Goal: Task Accomplishment & Management: Complete application form

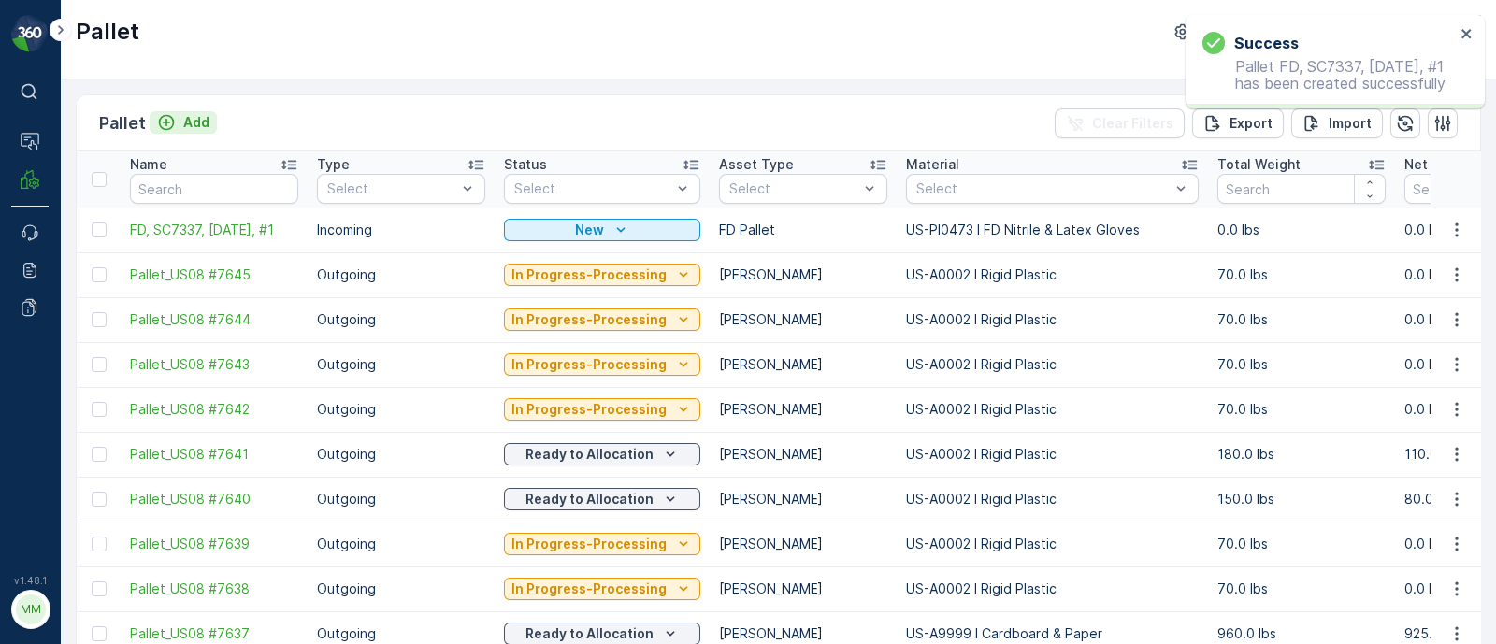
click at [205, 115] on p "Add" at bounding box center [196, 122] width 26 height 19
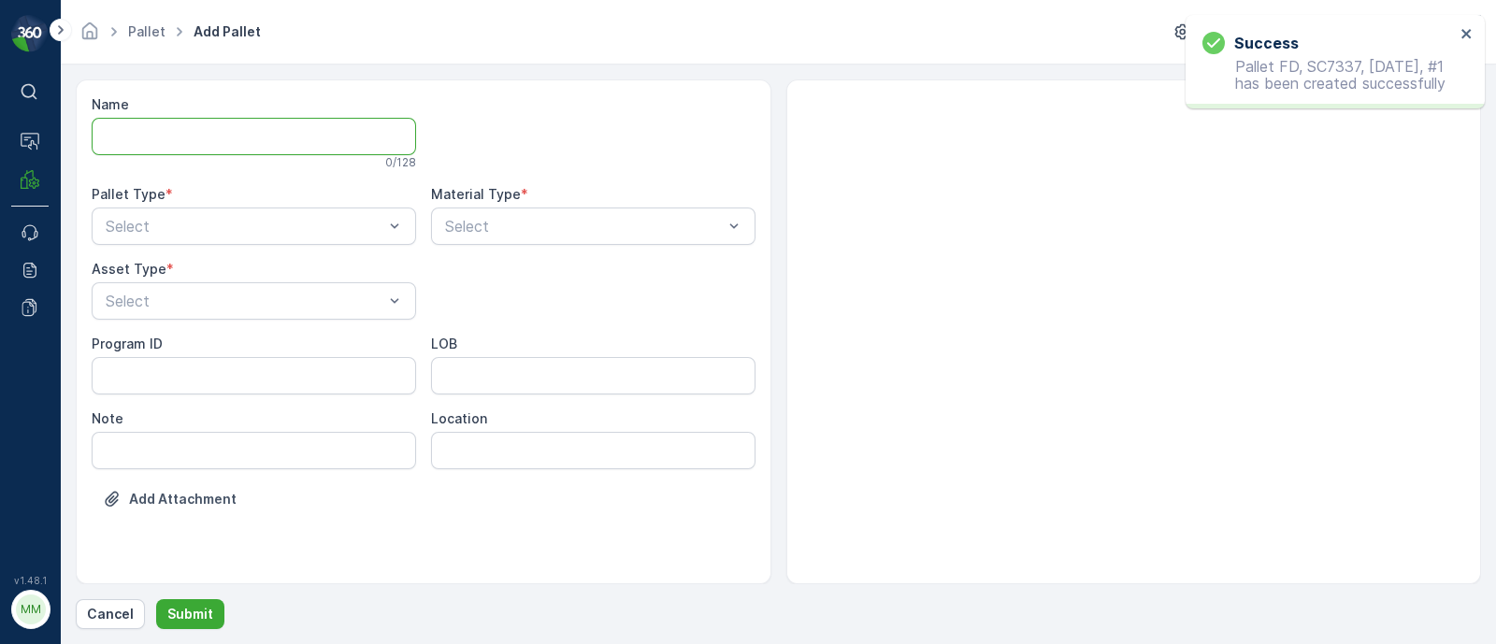
click at [191, 137] on input "Name" at bounding box center [254, 136] width 325 height 37
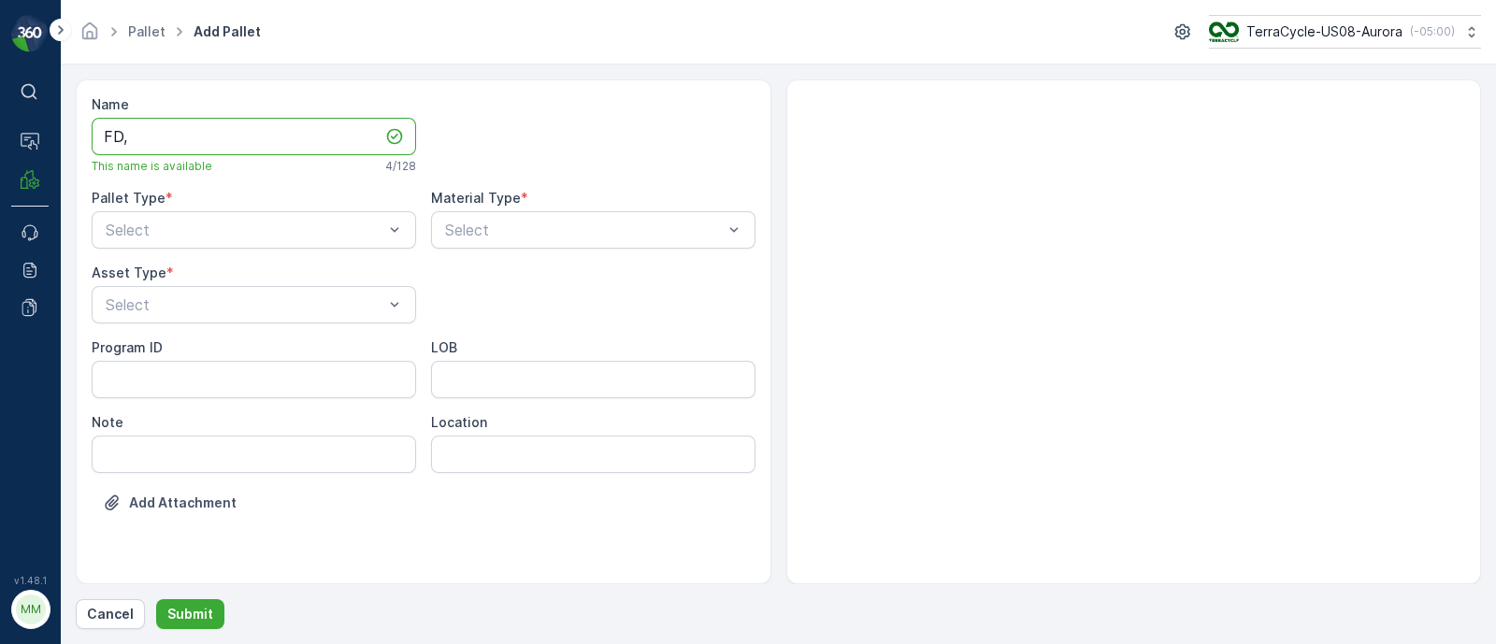
click at [314, 134] on input "FD," at bounding box center [254, 136] width 325 height 37
paste input "SC7327 [DATE]"
click at [206, 127] on input "FD, SC7327 [DATE], #1" at bounding box center [254, 136] width 325 height 37
type input "FD, SC7327, [DATE], #1"
click at [303, 222] on div at bounding box center [245, 230] width 282 height 17
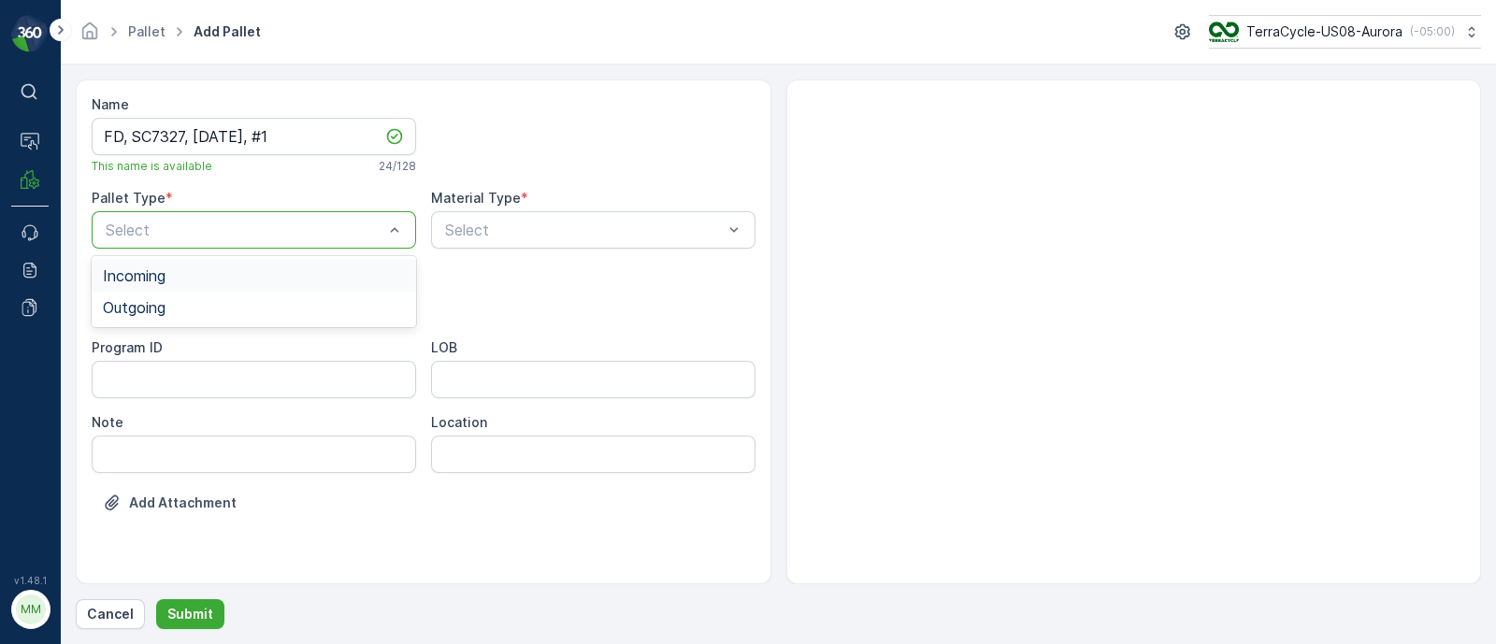
click at [159, 277] on span "Incoming" at bounding box center [134, 275] width 63 height 17
click at [174, 315] on div "Select" at bounding box center [254, 304] width 325 height 37
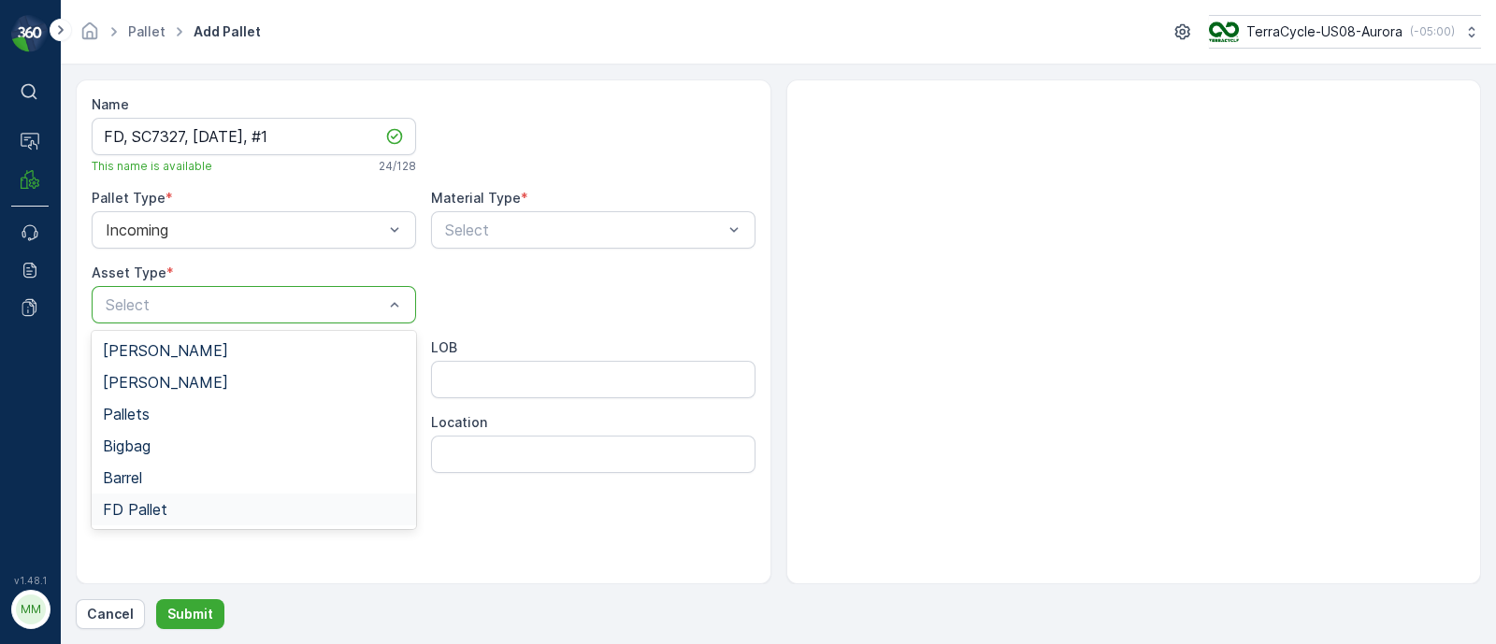
click at [161, 509] on span "FD Pallet" at bounding box center [135, 509] width 65 height 17
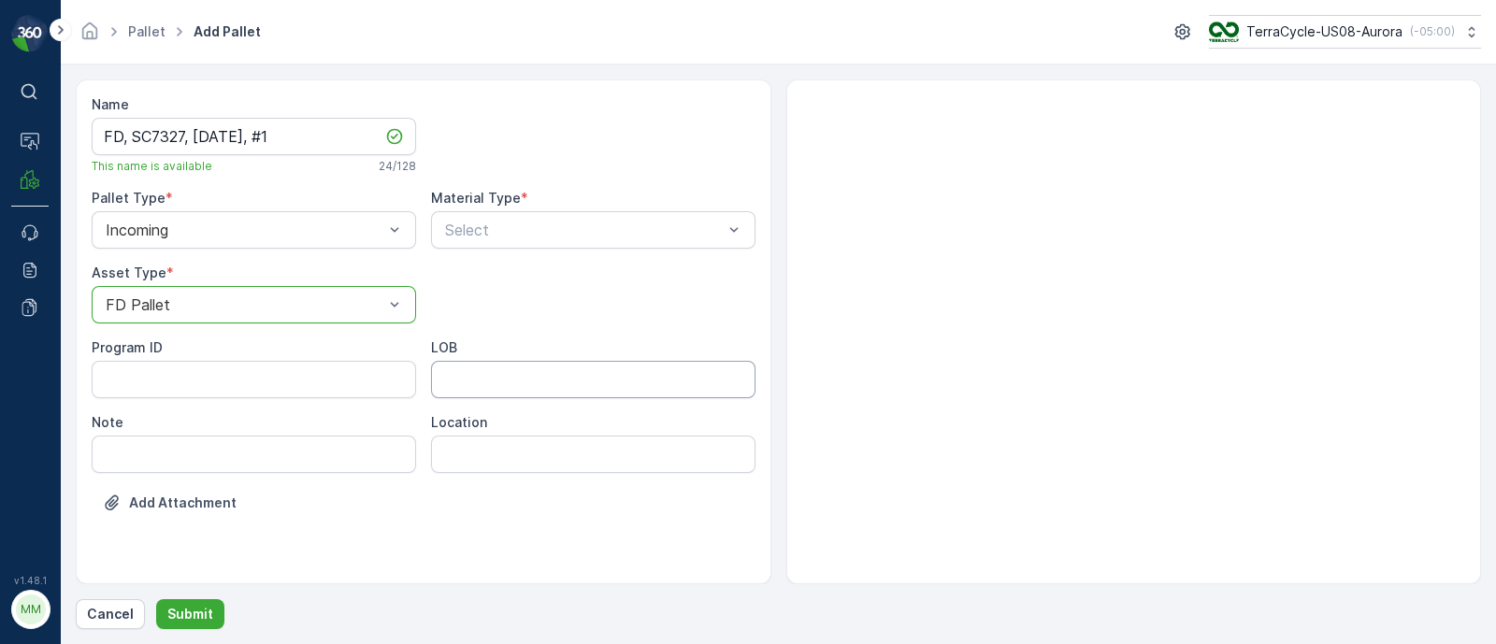
drag, startPoint x: 535, startPoint y: 371, endPoint x: 534, endPoint y: 394, distance: 22.5
click at [535, 371] on input "LOB" at bounding box center [593, 379] width 325 height 37
click at [267, 389] on ID "Program ID" at bounding box center [254, 379] width 325 height 37
paste ID "F-CRW35240"
type ID "F-CRW35240"
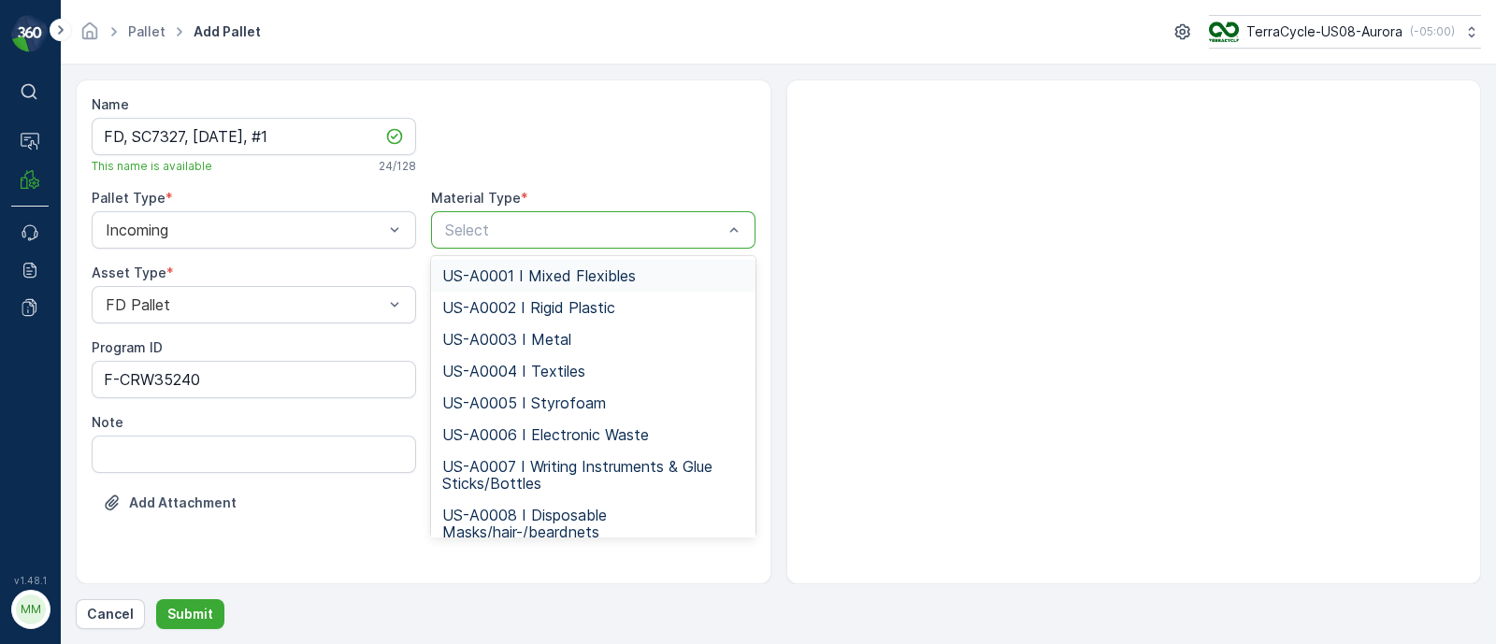
paste input "US-PI0385 I CRW35240 Rigid Plastics"
type input "US-PI0385 I CRW35240 Rigid Plastics"
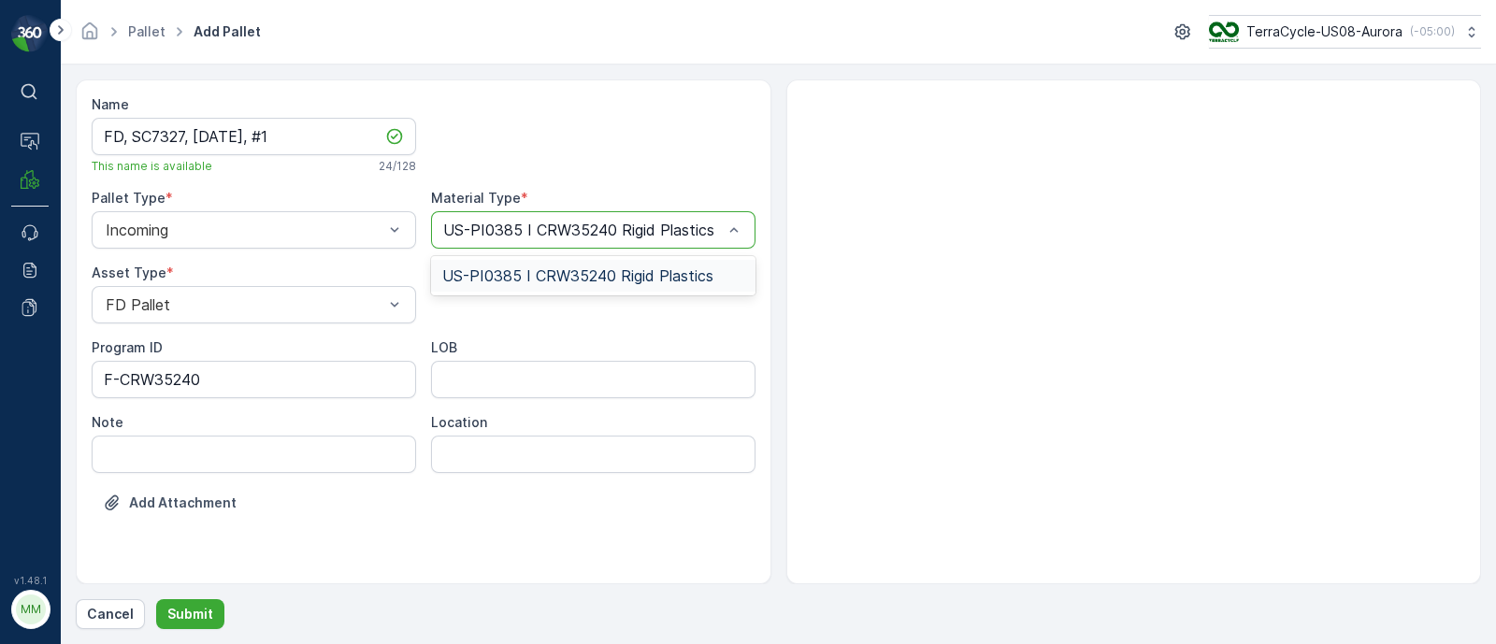
click at [495, 282] on span "US-PI0385 I CRW35240 Rigid Plastics" at bounding box center [577, 275] width 271 height 17
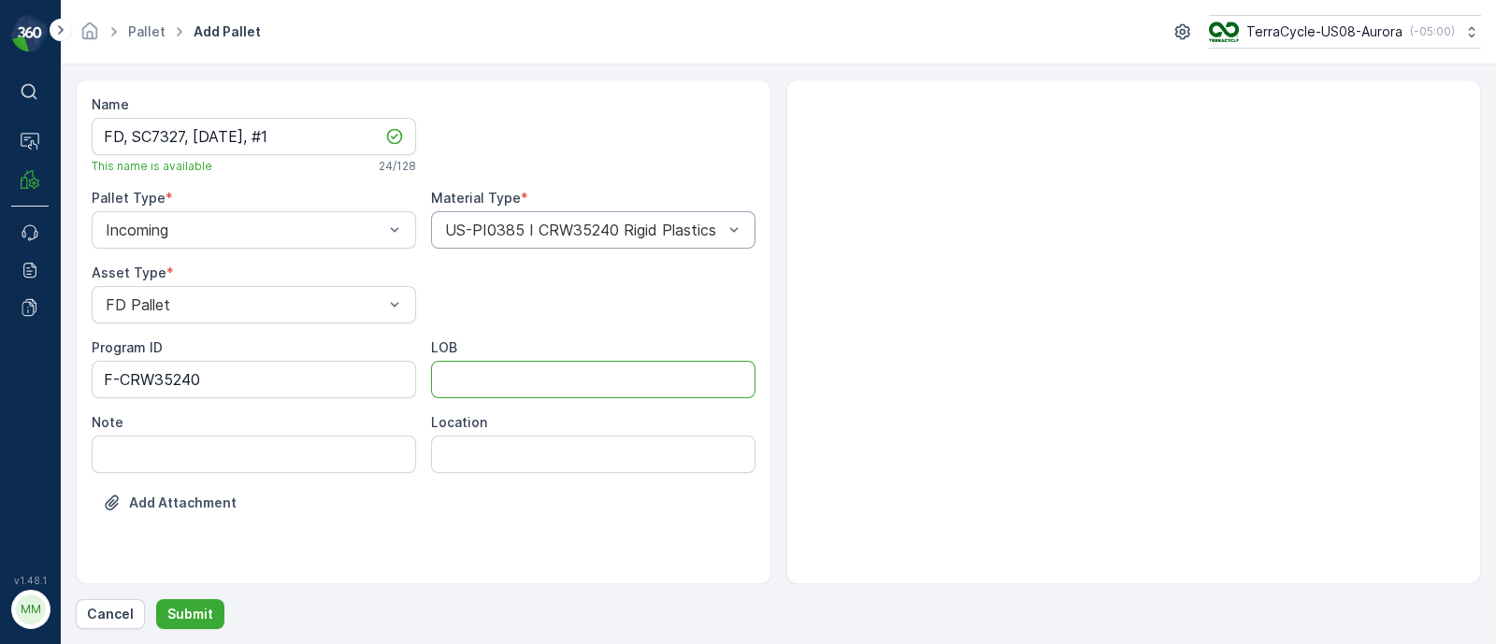
click at [479, 372] on input "LOB" at bounding box center [593, 379] width 325 height 37
type input "MAT"
click at [189, 617] on p "Submit" at bounding box center [190, 614] width 46 height 19
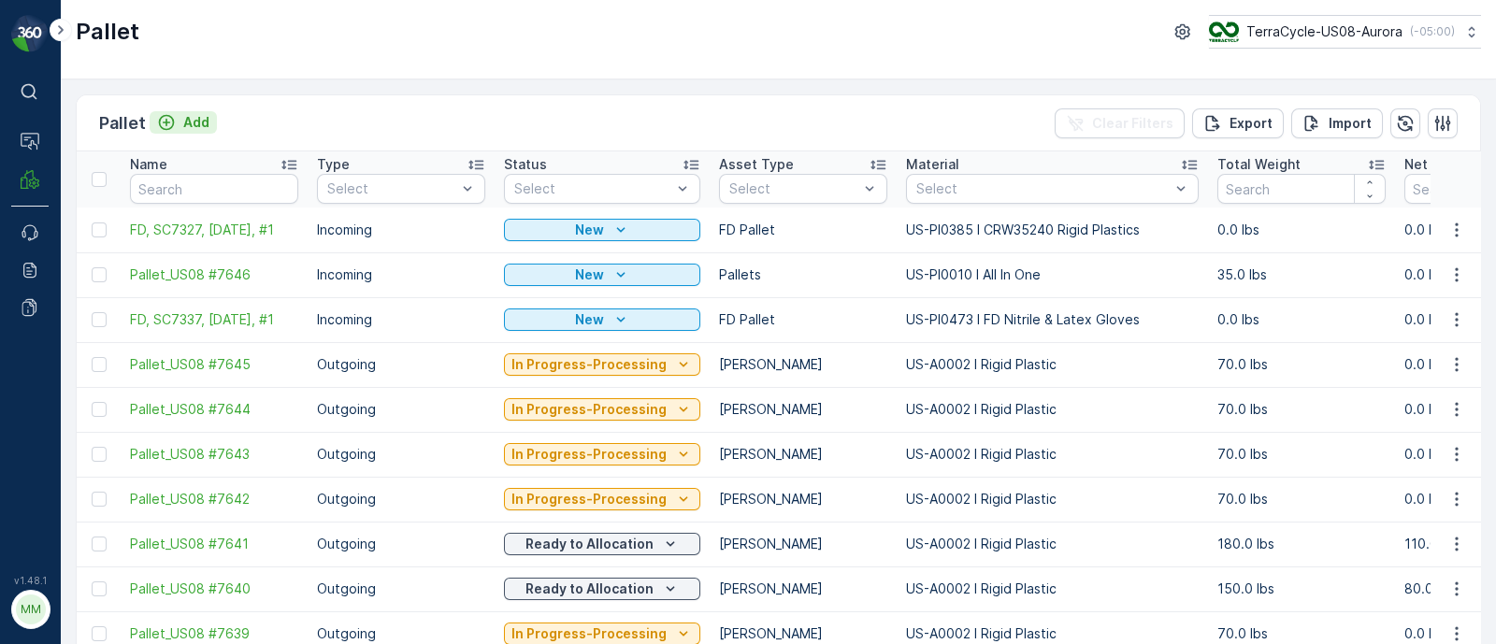
click at [189, 114] on p "Add" at bounding box center [196, 122] width 26 height 19
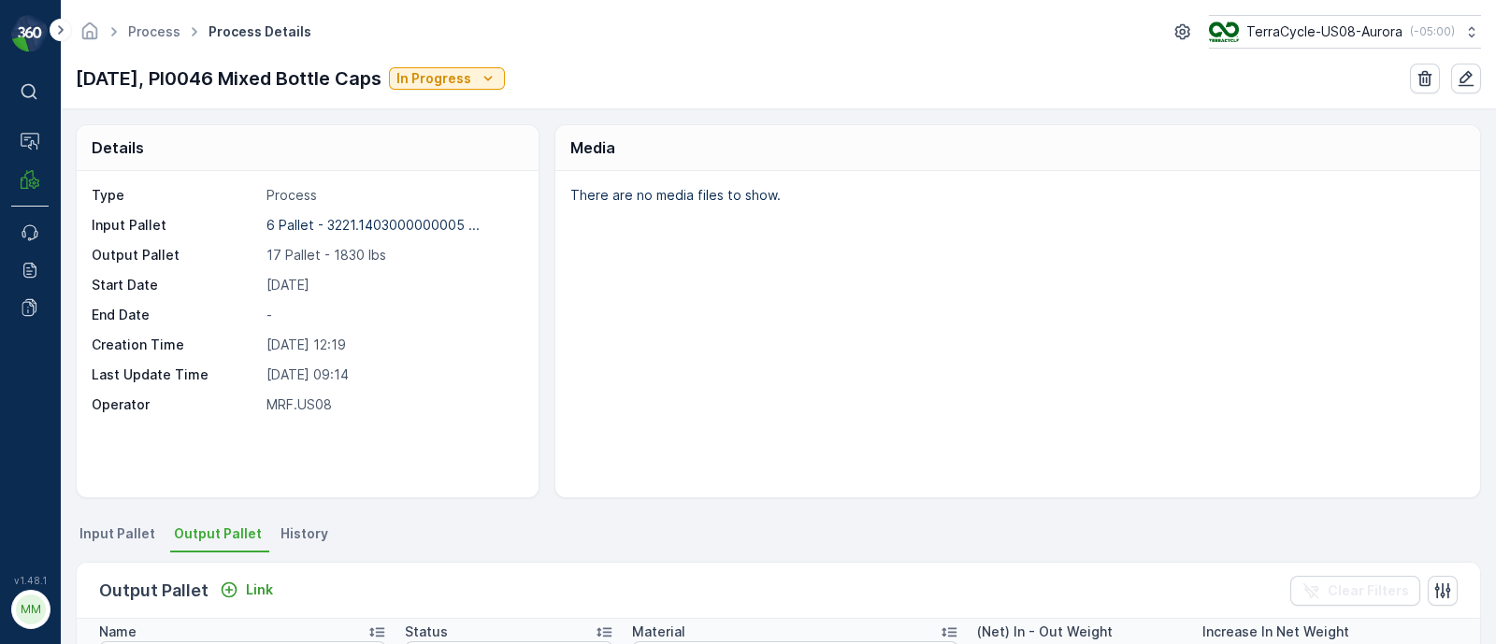
scroll to position [870, 0]
